Goal: Transaction & Acquisition: Obtain resource

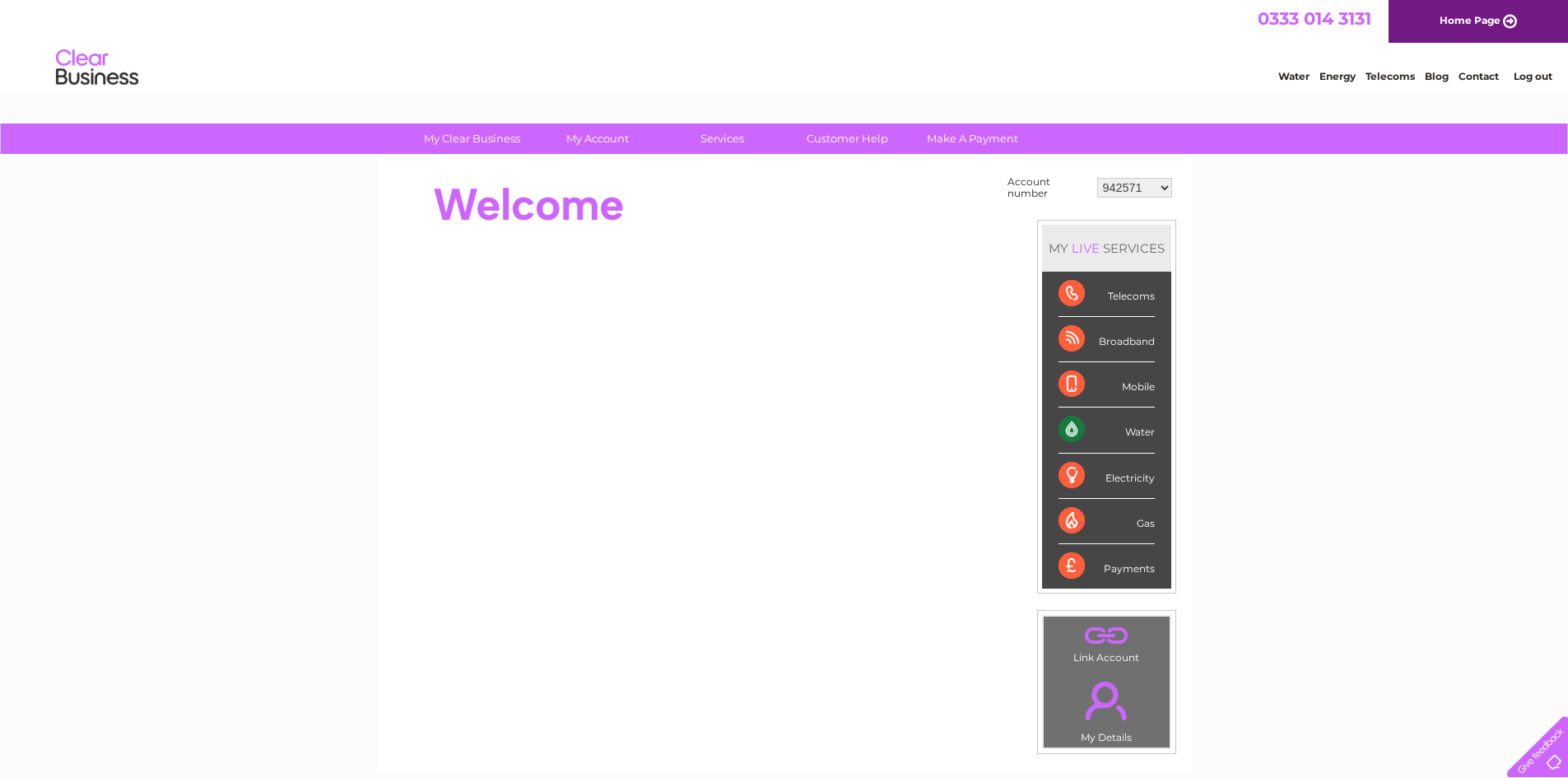
click at [1171, 192] on select "942571 942642 942647 942819 943892 946407 949436 970013 977124 30316392" at bounding box center [1135, 187] width 75 height 20
click at [1520, 78] on link "Log out" at bounding box center [1532, 76] width 39 height 12
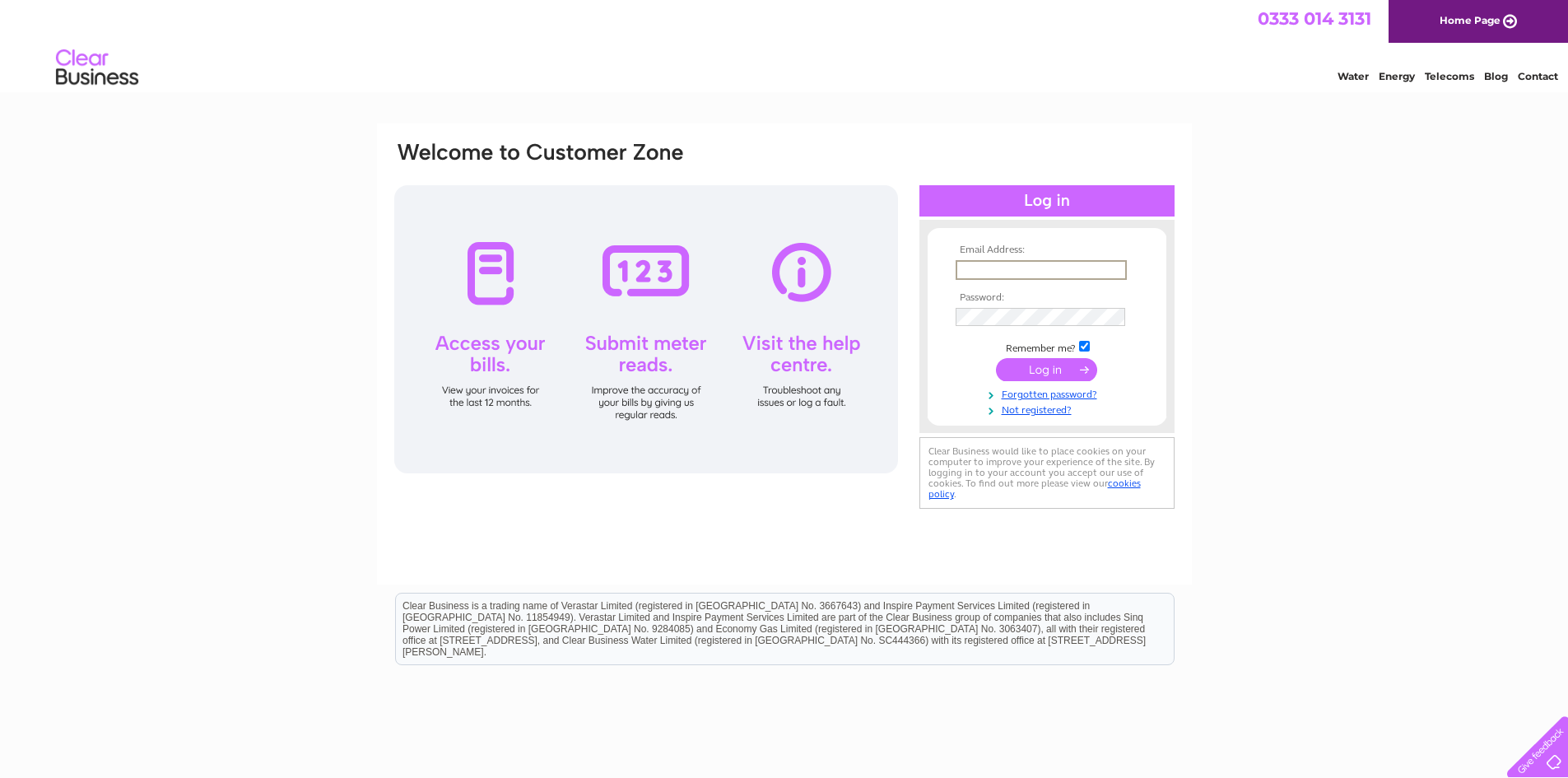
click at [1044, 269] on input "text" at bounding box center [1041, 270] width 171 height 20
type input "[EMAIL_ADDRESS][DOMAIN_NAME]"
click at [996, 358] on input "submit" at bounding box center [1047, 369] width 101 height 23
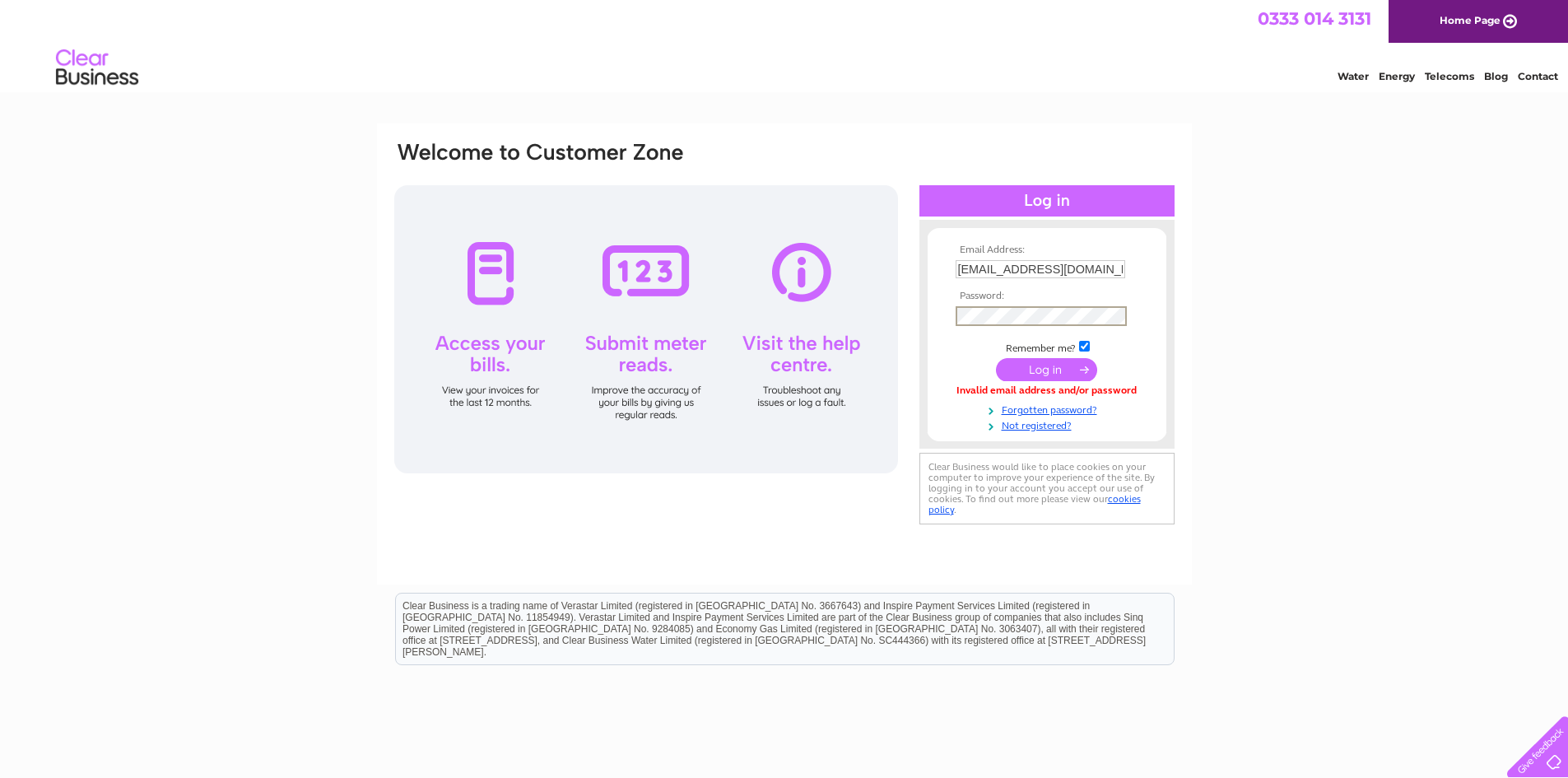
click at [996, 358] on input "submit" at bounding box center [1047, 369] width 101 height 23
click at [1053, 365] on input "submit" at bounding box center [1047, 369] width 101 height 23
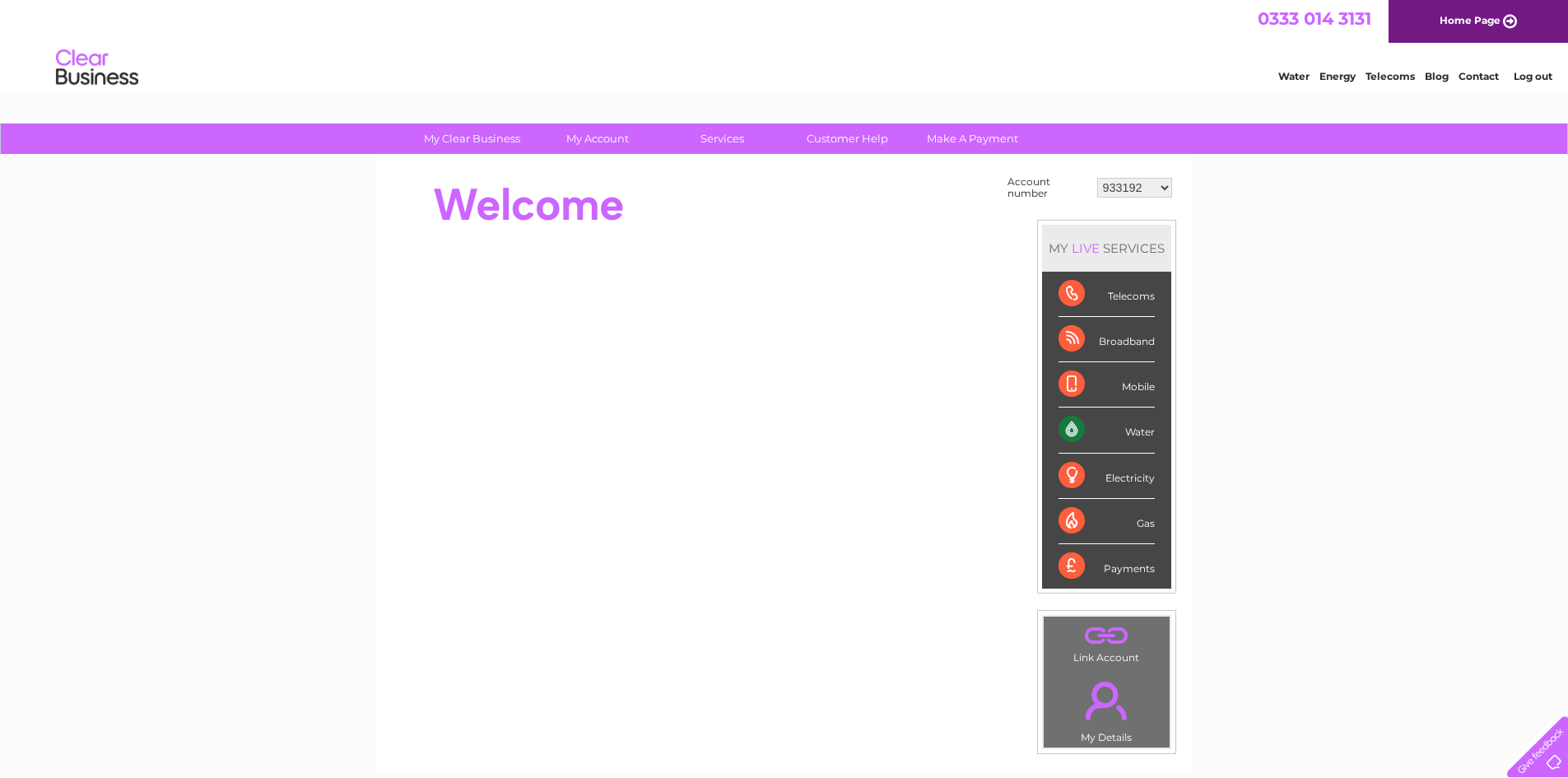
click at [1161, 184] on select "933192 941989 946407 964374 983649 1114494 1132262 1135206 30315179" at bounding box center [1135, 187] width 75 height 20
select select "983649"
click at [1097, 177] on select "933192 941989 946407 964374 983649 1114494 1132262 1135206 30315179" at bounding box center [1135, 187] width 75 height 20
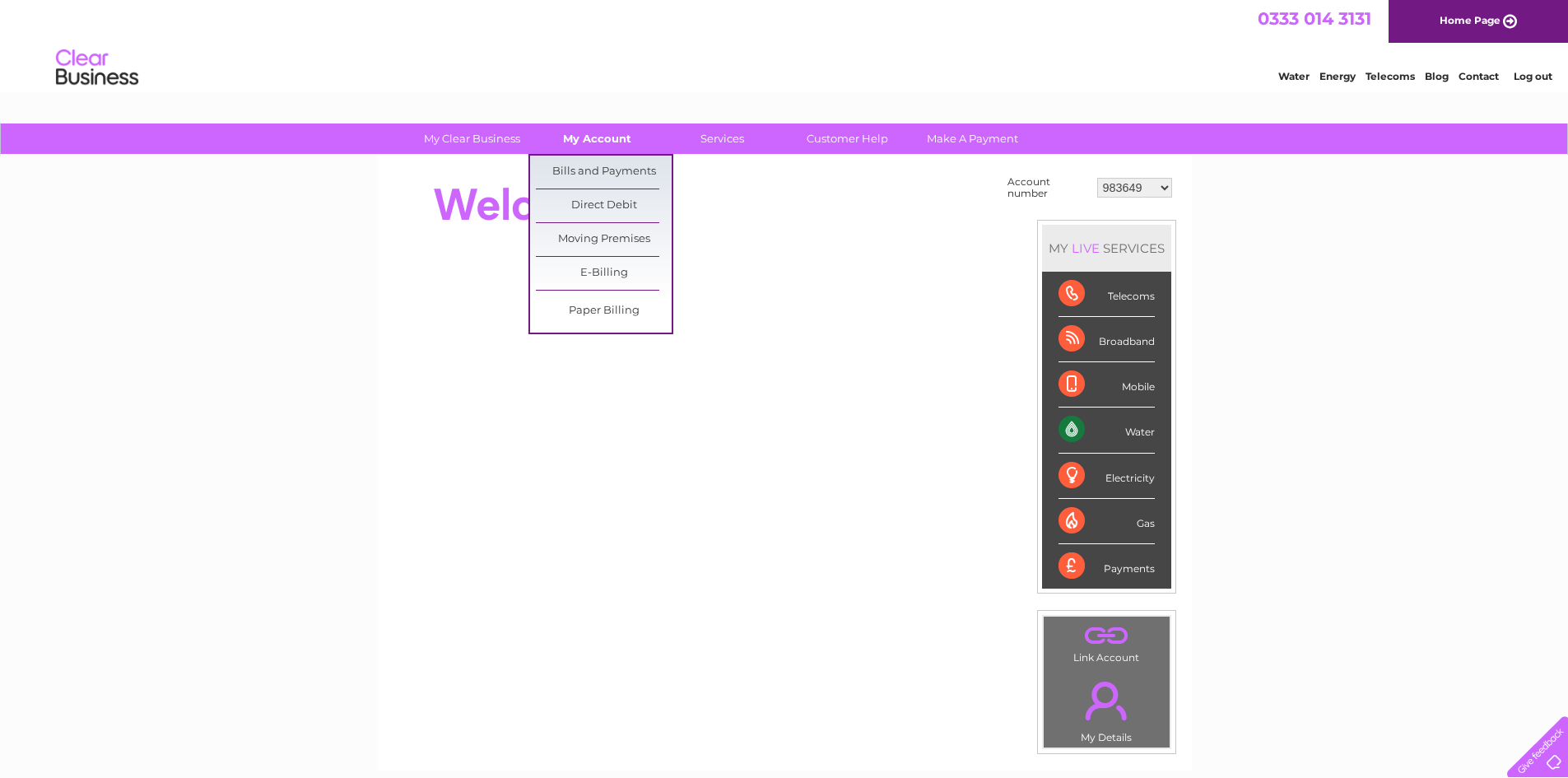
click at [610, 137] on link "My Account" at bounding box center [597, 139] width 136 height 31
click at [604, 171] on link "Bills and Payments" at bounding box center [604, 171] width 136 height 33
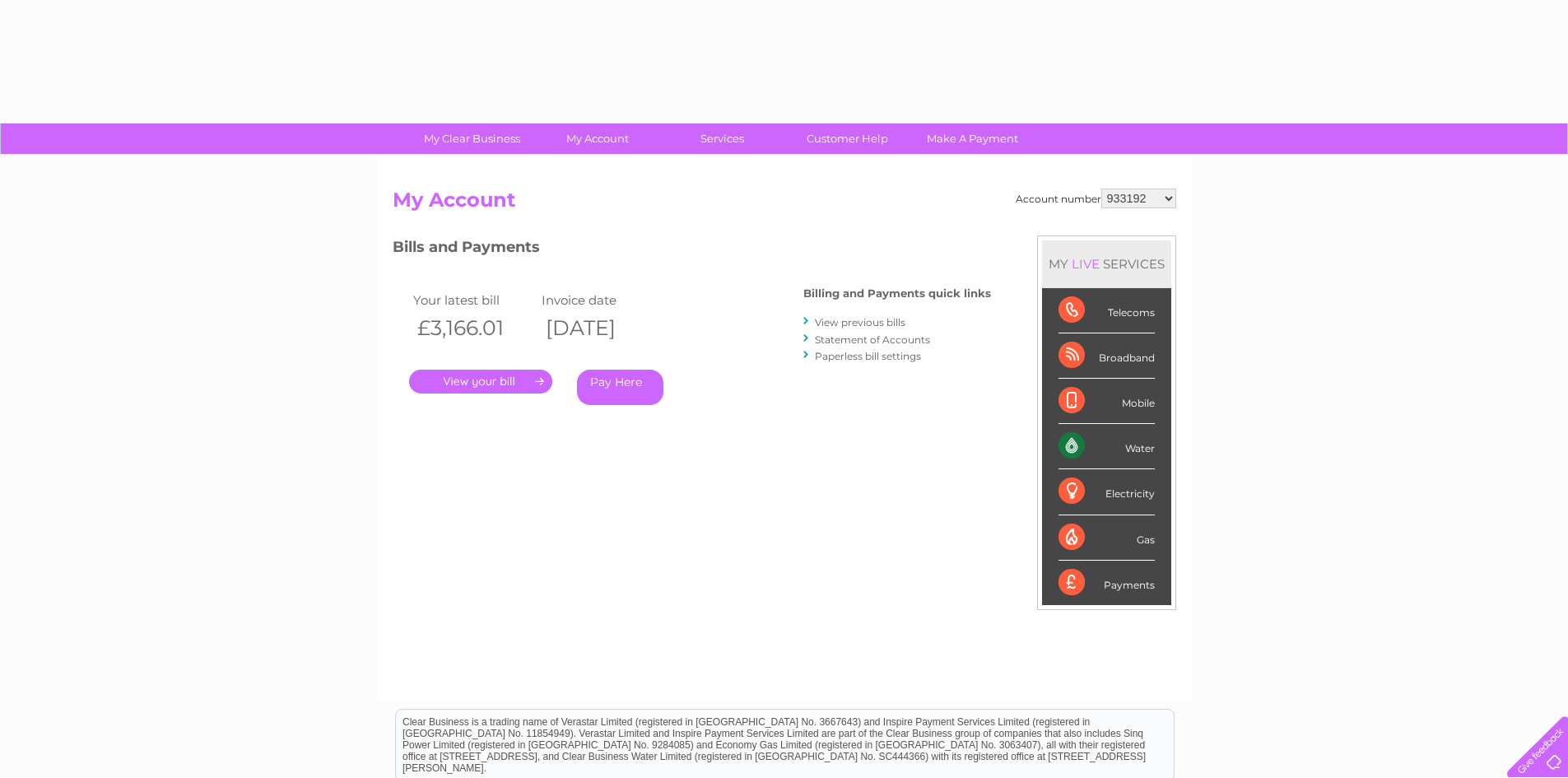
click at [1173, 199] on select "933192 941989 946407 964374 983649 1114494 1132262 1135206 30315179" at bounding box center [1139, 198] width 75 height 20
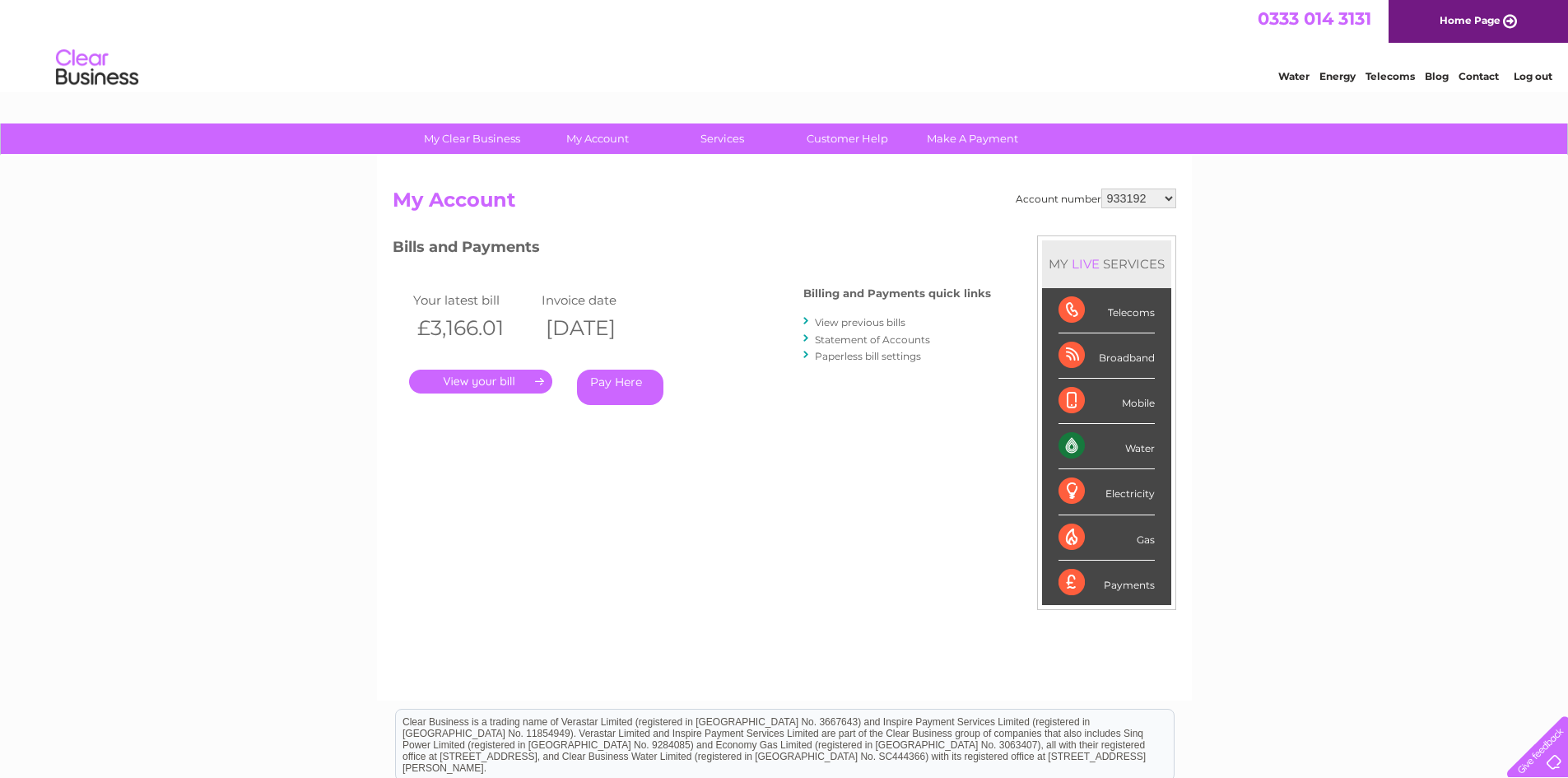
select select "983649"
click at [1101, 188] on select "933192 941989 946407 964374 983649 1114494 1132262 1135206 30315179" at bounding box center [1139, 198] width 75 height 20
click at [449, 379] on link "." at bounding box center [481, 382] width 144 height 24
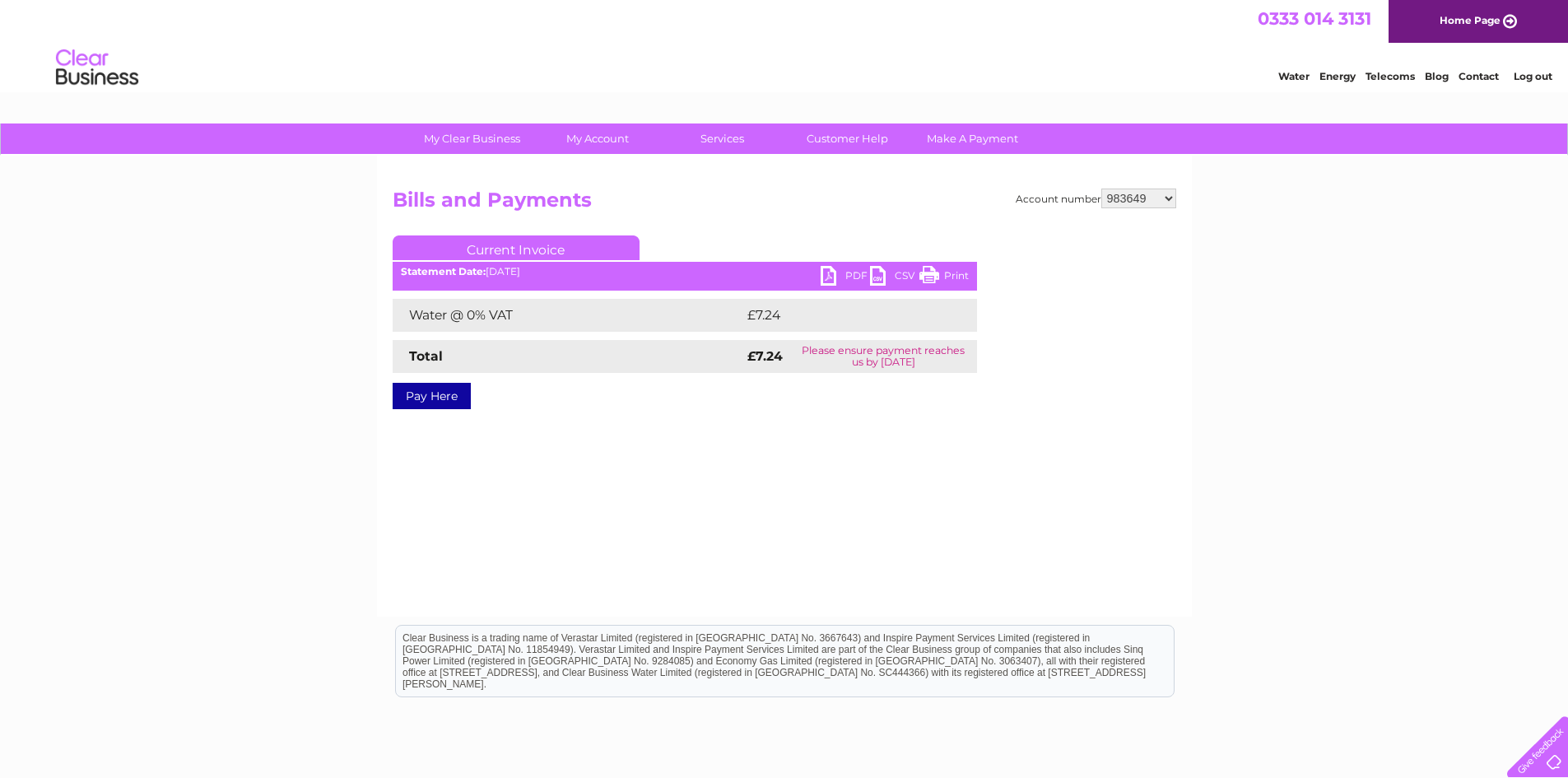
click at [852, 270] on link "PDF" at bounding box center [845, 278] width 50 height 24
click at [1541, 71] on link "Log out" at bounding box center [1532, 76] width 39 height 12
